Goal: Task Accomplishment & Management: Manage account settings

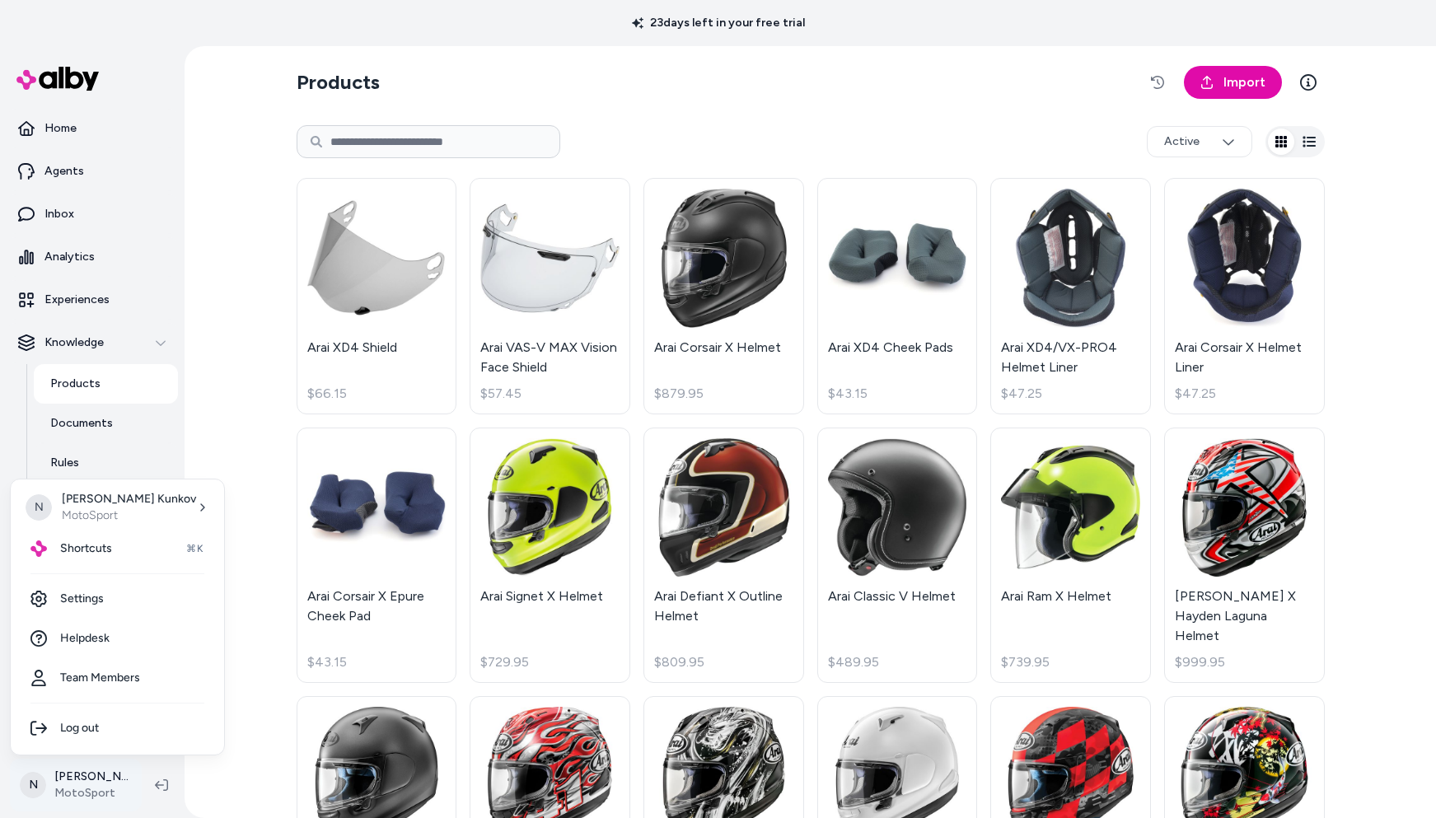
click at [92, 789] on html "23 days left in your free trial Home Agents Inbox Analytics Experiences Knowled…" at bounding box center [718, 409] width 1436 height 818
click at [94, 546] on span "Shortcuts" at bounding box center [86, 548] width 52 height 16
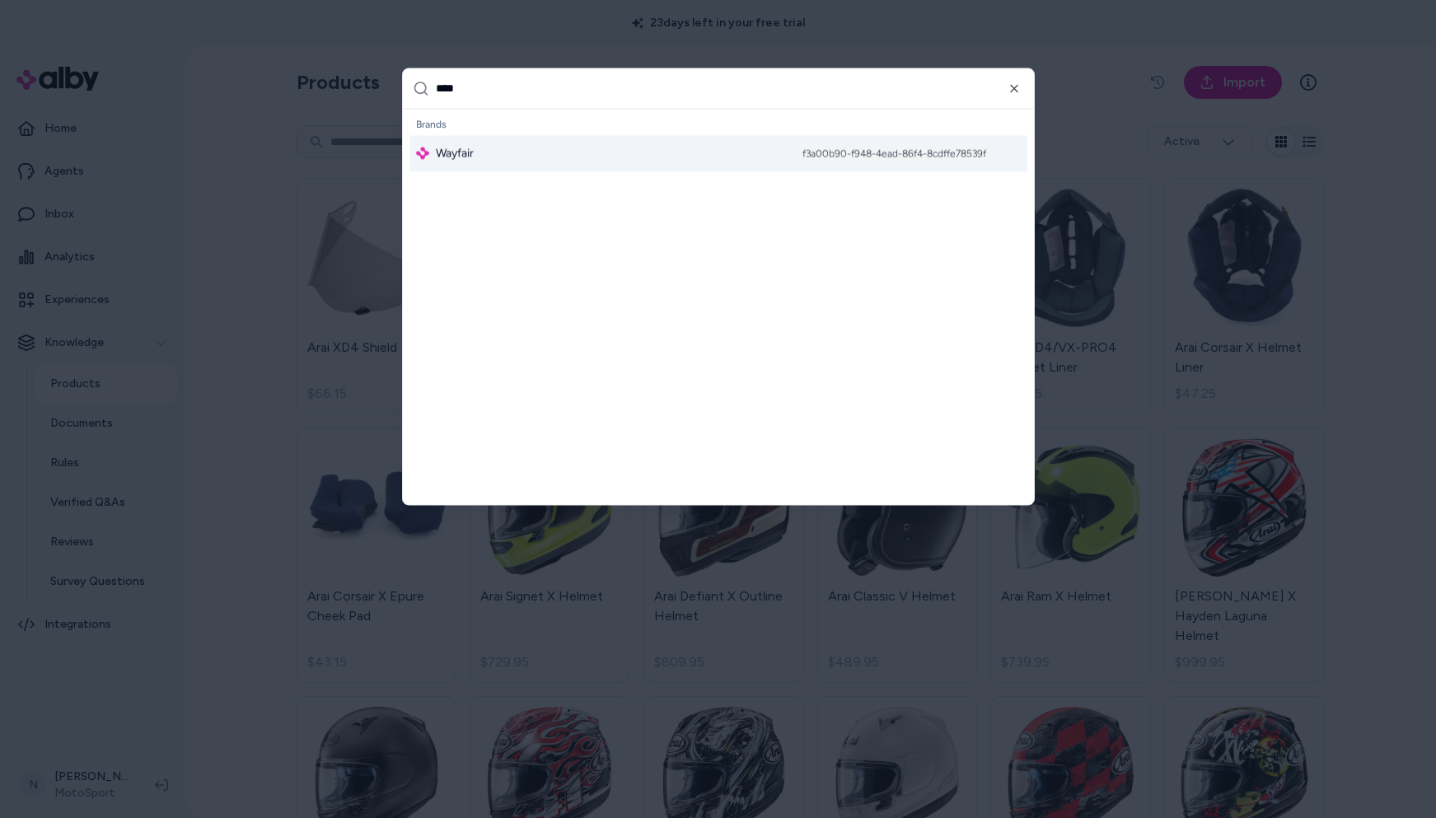
type input "****"
click at [465, 157] on span "Wayfair" at bounding box center [455, 153] width 38 height 16
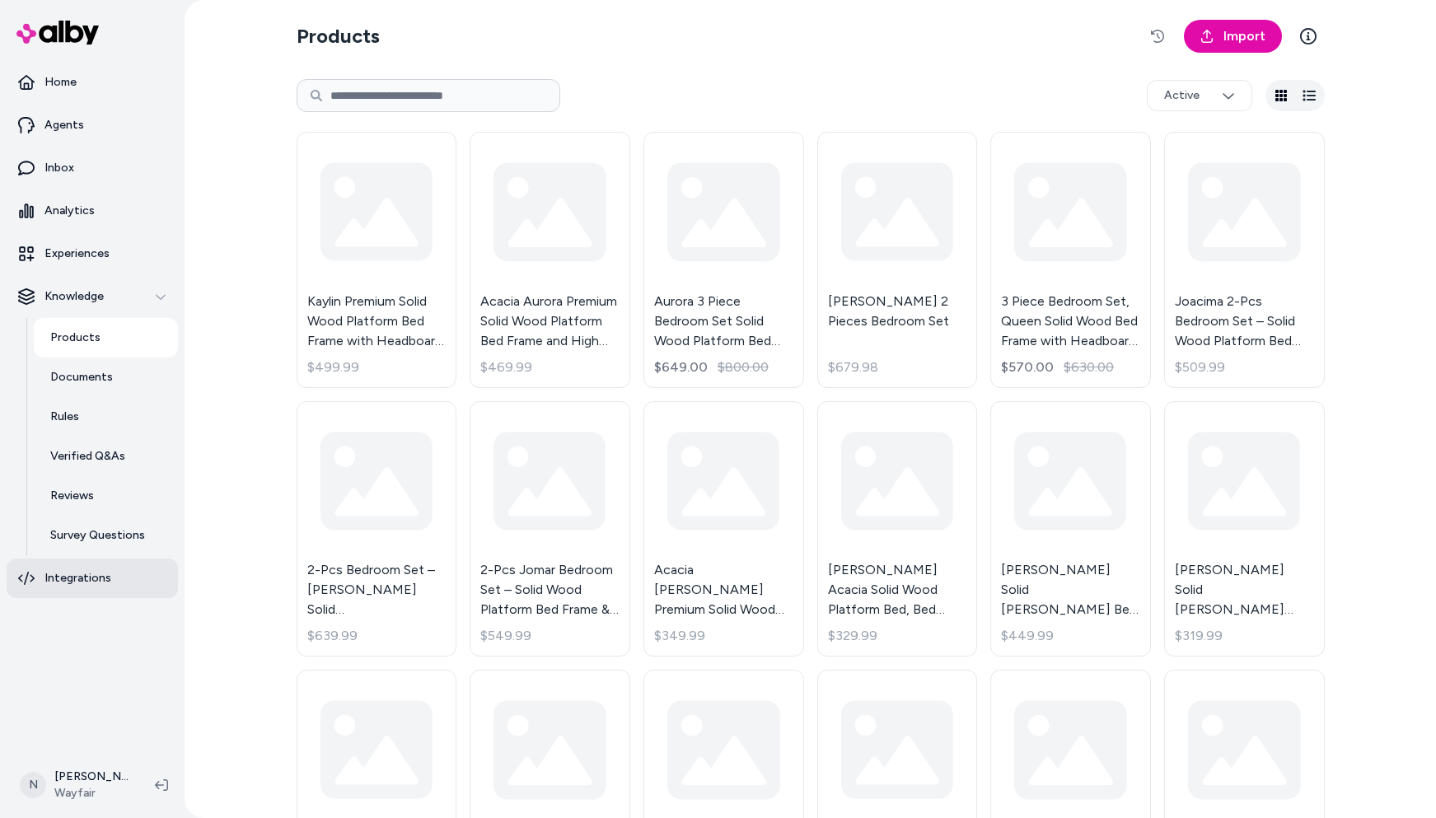
click at [63, 580] on p "Integrations" at bounding box center [77, 578] width 67 height 16
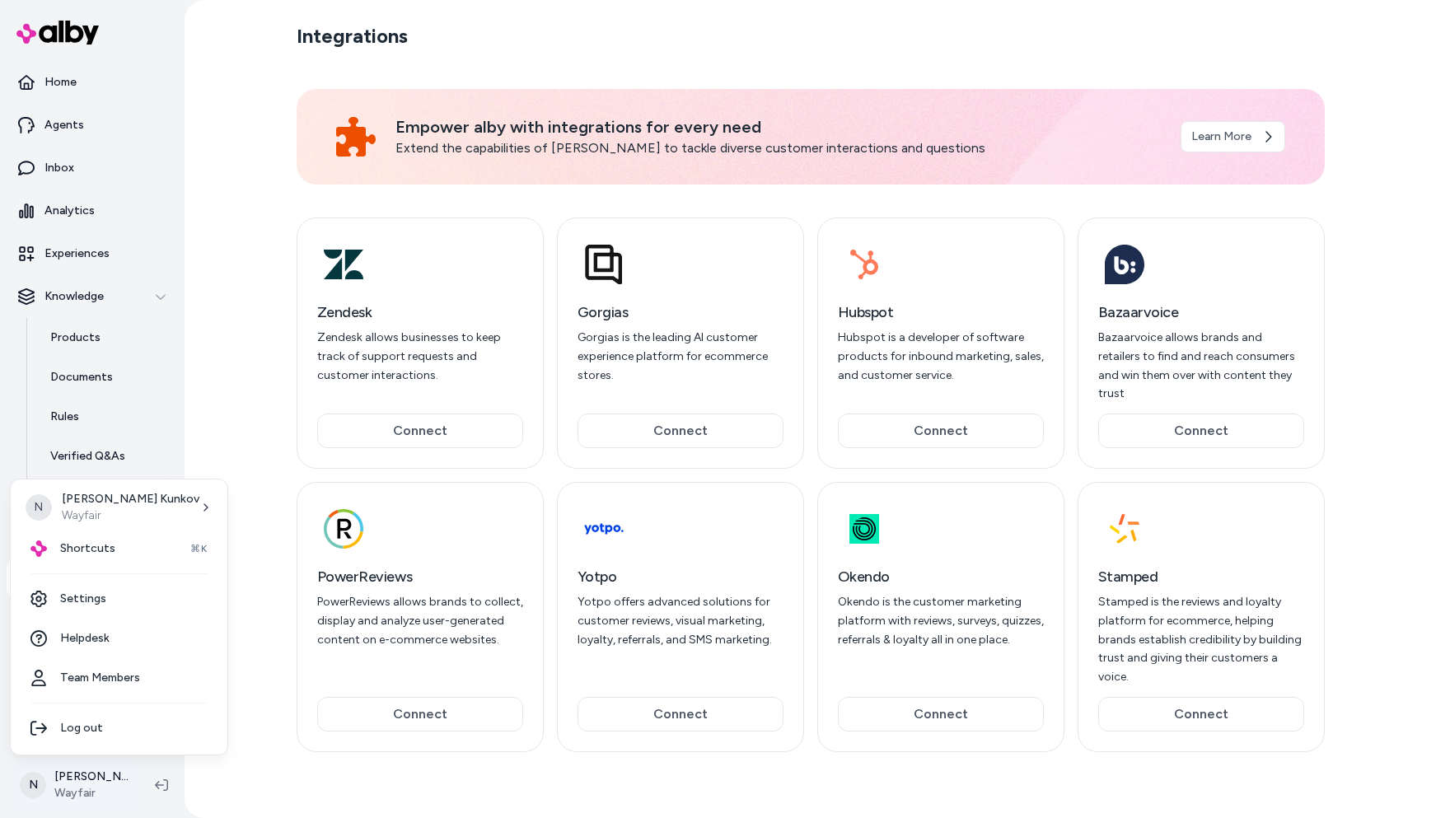
click at [69, 788] on html "Home Agents Inbox Analytics Experiences Knowledge Products Documents Rules Veri…" at bounding box center [718, 409] width 1436 height 818
click at [92, 589] on link "Settings" at bounding box center [118, 599] width 203 height 40
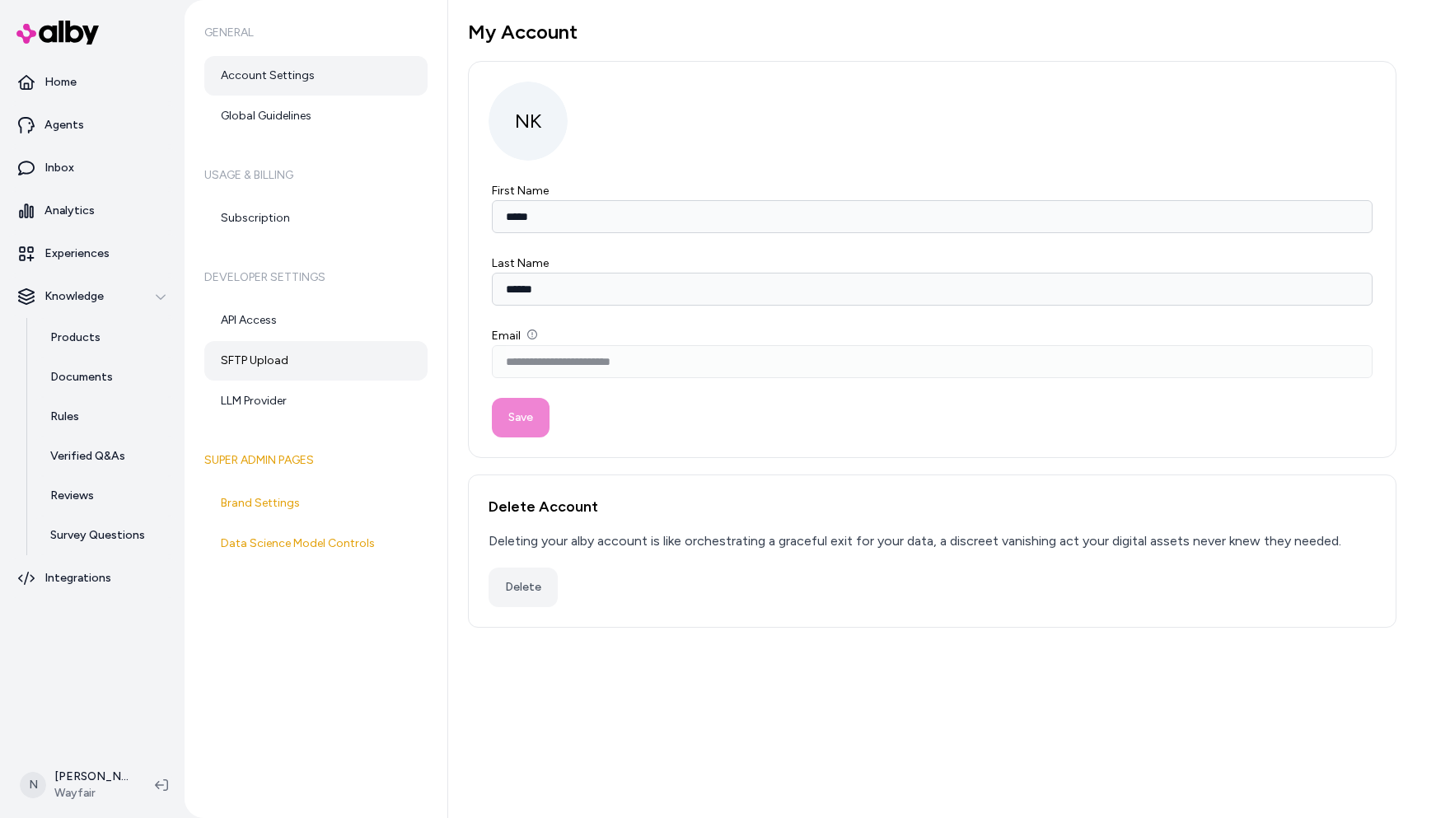
click at [285, 361] on link "SFTP Upload" at bounding box center [315, 361] width 223 height 40
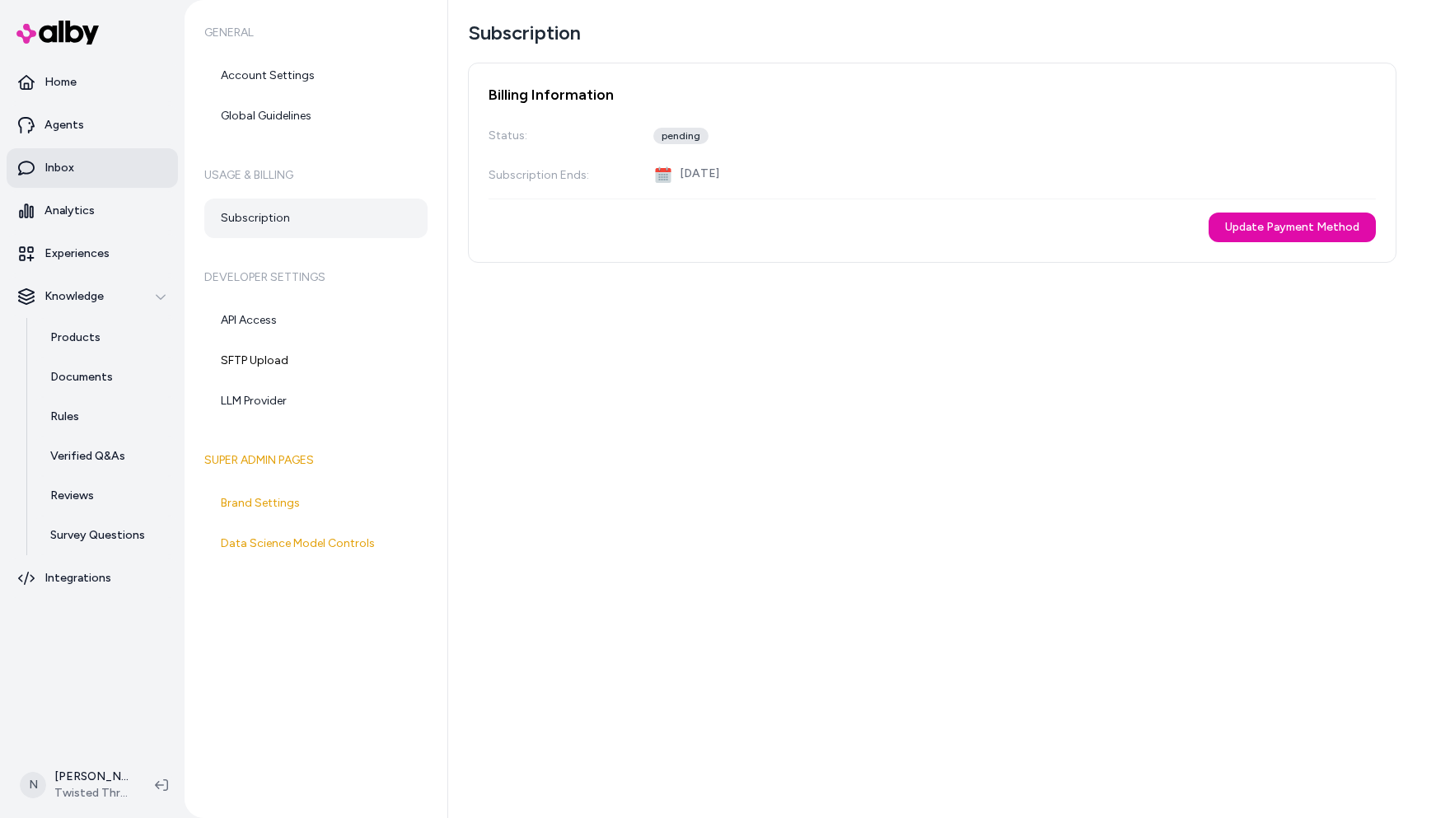
click at [63, 163] on p "Inbox" at bounding box center [59, 168] width 30 height 16
click at [82, 163] on link "Inbox" at bounding box center [92, 168] width 171 height 40
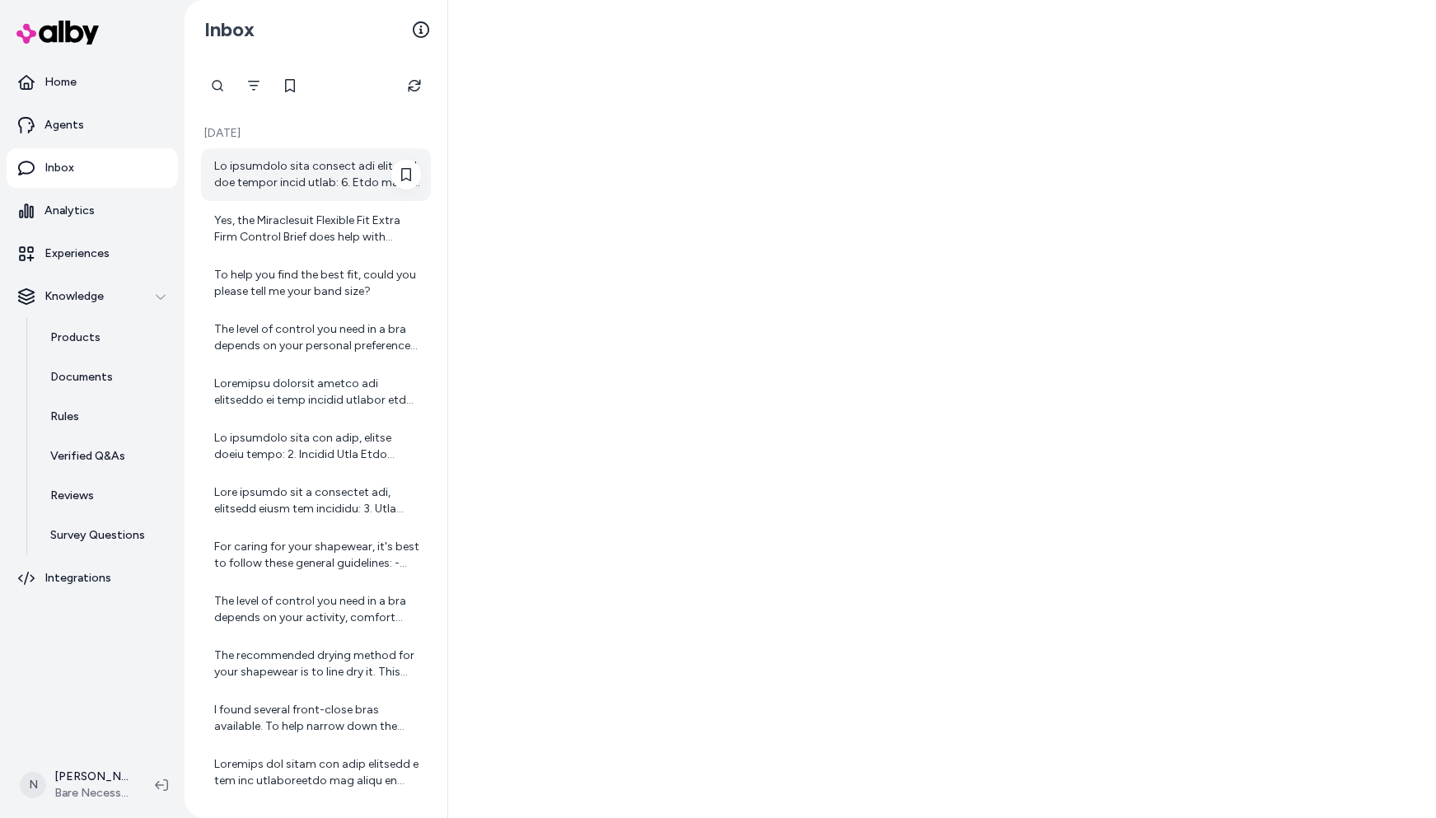
click at [302, 173] on div at bounding box center [317, 174] width 207 height 33
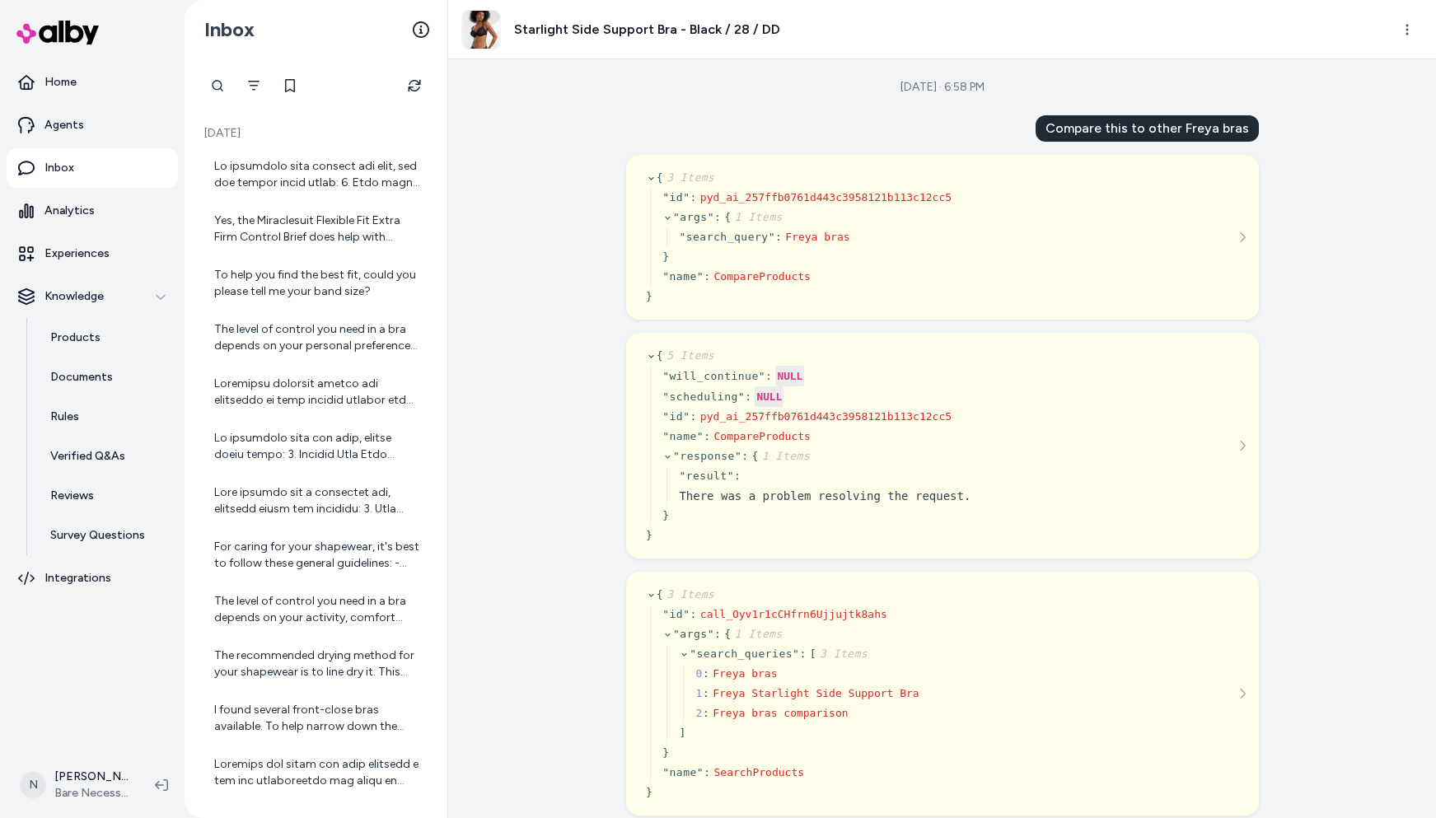
click at [513, 26] on div "Starlight Side Support Bra - Black / 28 / DD" at bounding box center [620, 30] width 319 height 40
drag, startPoint x: 514, startPoint y: 26, endPoint x: 784, endPoint y: 25, distance: 270.2
click at [784, 25] on div "Starlight Side Support Bra - Black / 28 / DD" at bounding box center [919, 30] width 916 height 40
copy h3 "Starlight Side Support Bra - Black / 28 / DD"
